Goal: Task Accomplishment & Management: Complete application form

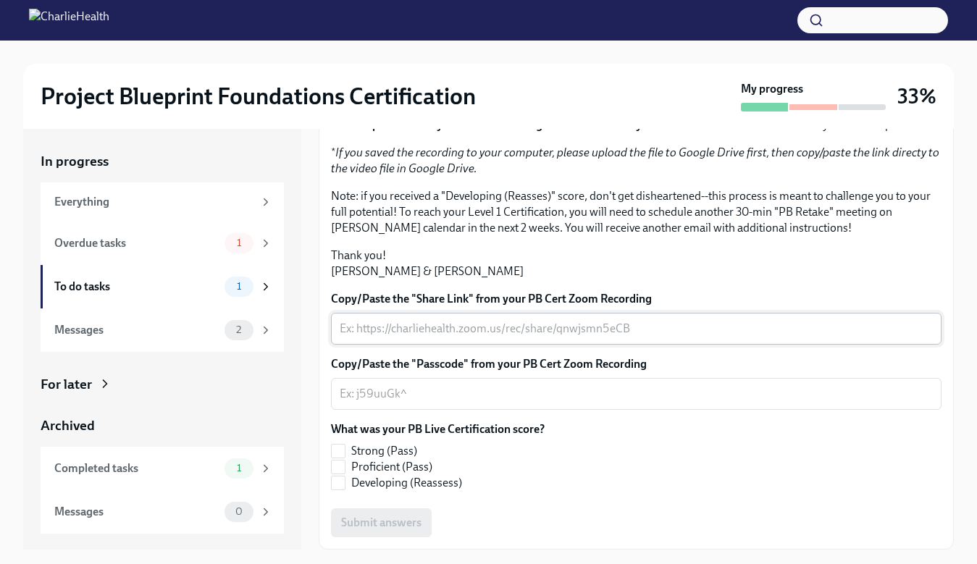
scroll to position [310, 0]
click at [438, 340] on div "x ​" at bounding box center [636, 329] width 611 height 32
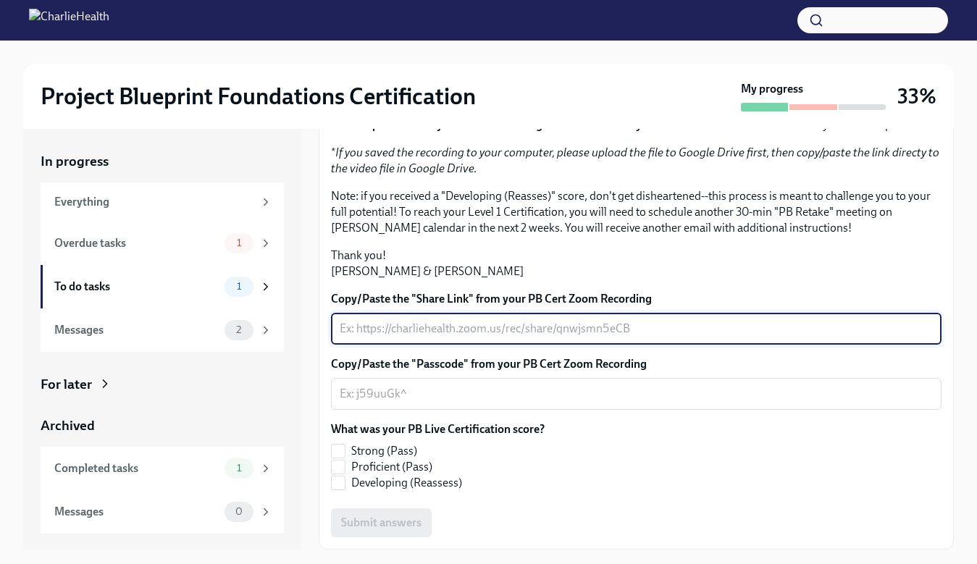
paste textarea "[URL][DOMAIN_NAME] Passcode: M+9Abdvb"
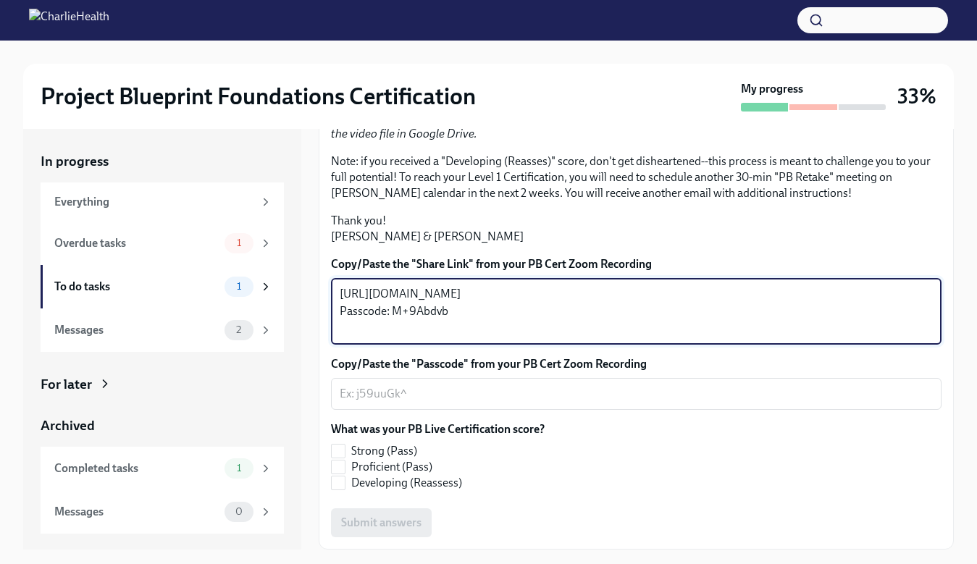
drag, startPoint x: 459, startPoint y: 361, endPoint x: 311, endPoint y: 356, distance: 147.9
click at [311, 356] on div "In progress Everything Overdue tasks 1 To do tasks 1 Messages 2 For later Archi…" at bounding box center [488, 339] width 931 height 421
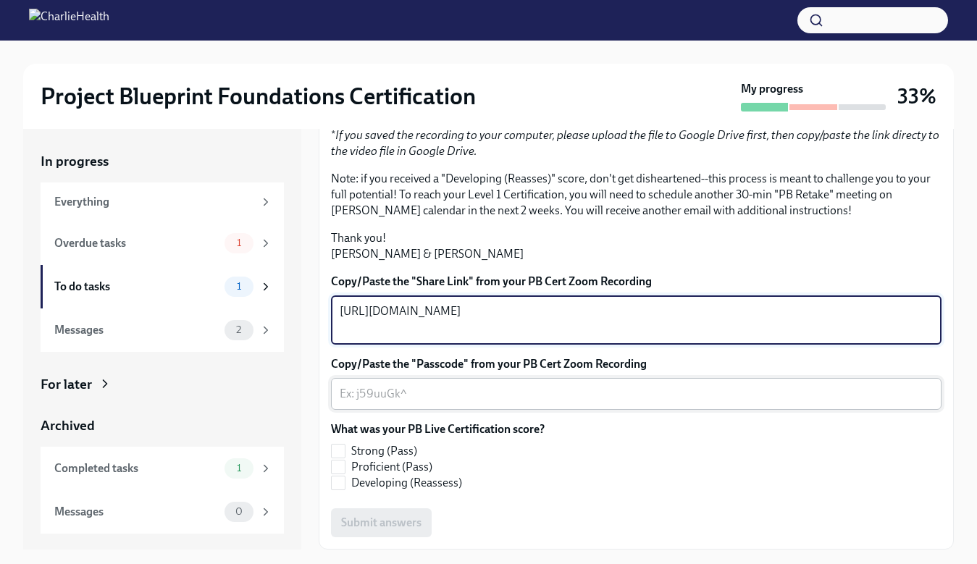
type textarea "[URL][DOMAIN_NAME]"
click at [407, 410] on div "x ​" at bounding box center [636, 394] width 611 height 32
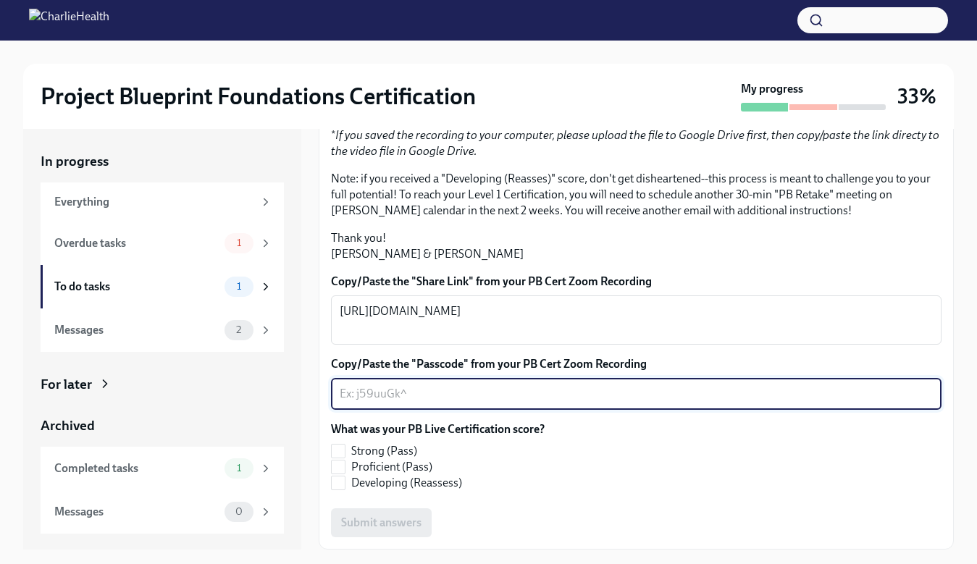
paste textarea "Passcode: M+9Abdvb"
type textarea "Passcode: M+9Abdvb"
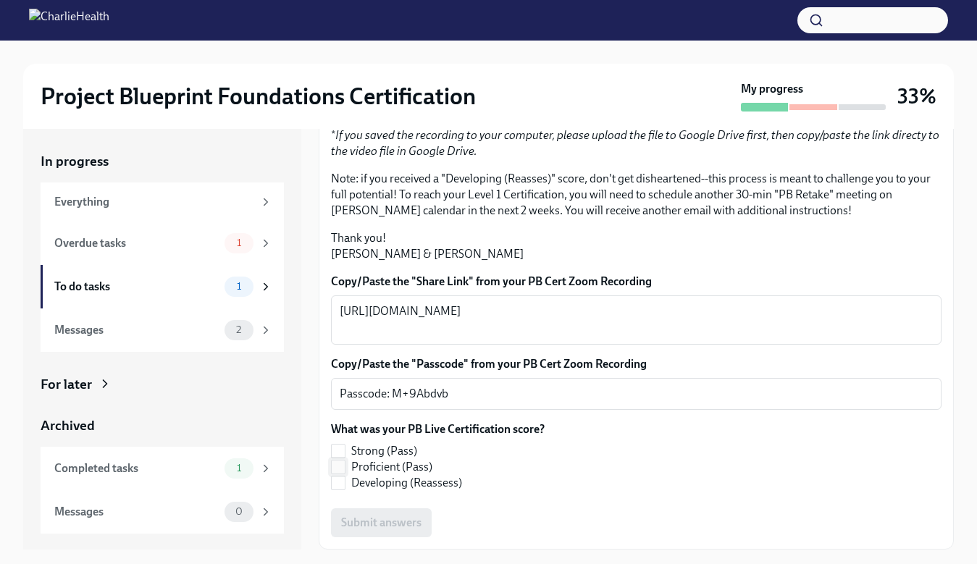
click at [341, 474] on input "Proficient (Pass)" at bounding box center [338, 467] width 13 height 13
checkbox input "true"
click at [606, 208] on p "Note: if you received a "Developing (Reasses)" score, don't get disheartened--t…" at bounding box center [636, 195] width 611 height 48
click at [807, 187] on p "Note: if you received a "Developing (Reasses)" score, don't get disheartened--t…" at bounding box center [636, 195] width 611 height 48
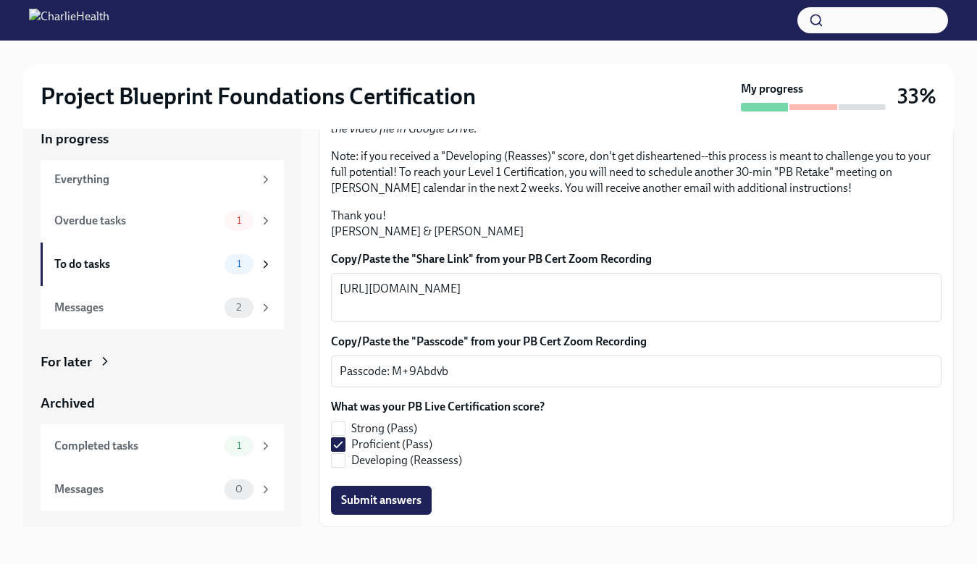
scroll to position [26, 0]
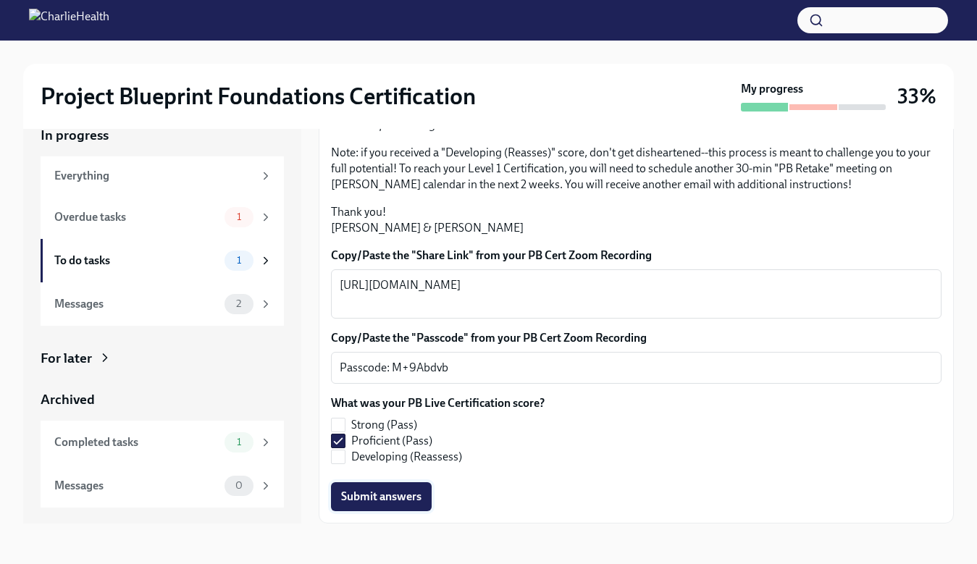
click at [416, 501] on span "Submit answers" at bounding box center [381, 497] width 80 height 14
